Goal: Transaction & Acquisition: Purchase product/service

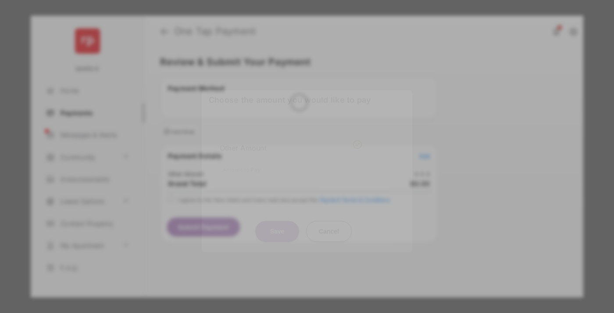
click at [291, 142] on div "Other Amount" at bounding box center [291, 147] width 142 height 15
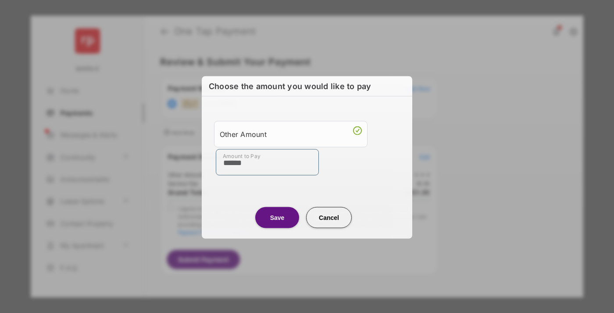
type input "******"
click at [277, 217] on button "Save" at bounding box center [277, 217] width 44 height 21
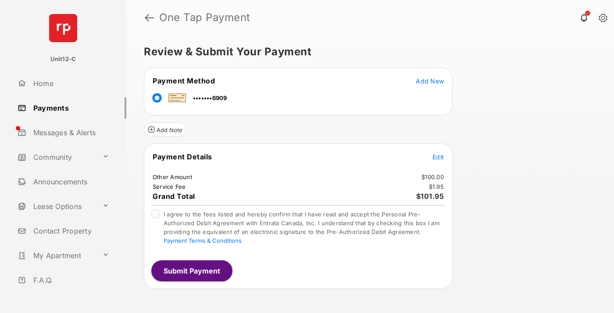
click at [438, 157] on span "Edit" at bounding box center [438, 156] width 11 height 7
click at [191, 270] on button "Submit Payment" at bounding box center [191, 270] width 81 height 21
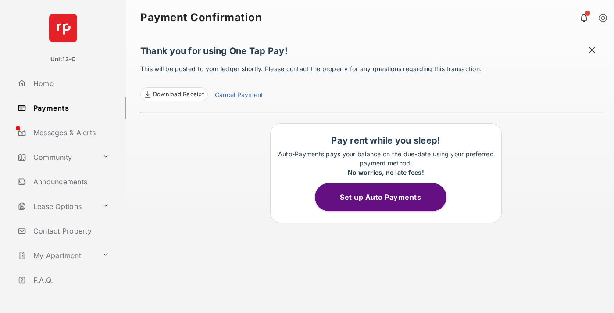
click at [592, 51] on span at bounding box center [592, 51] width 9 height 11
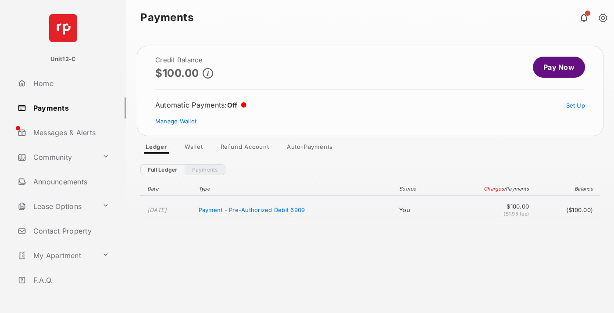
click at [176, 121] on link "Manage Wallet" at bounding box center [175, 121] width 41 height 7
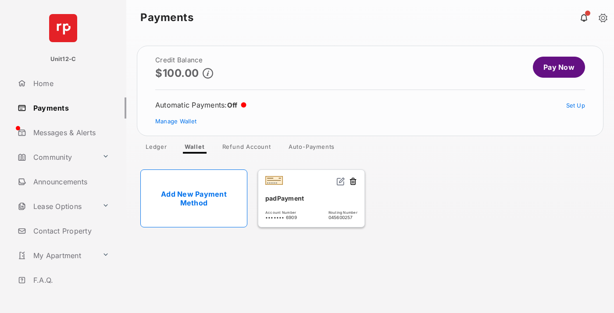
click at [353, 182] on button at bounding box center [353, 182] width 9 height 10
